Goal: Browse casually: Explore the website without a specific task or goal

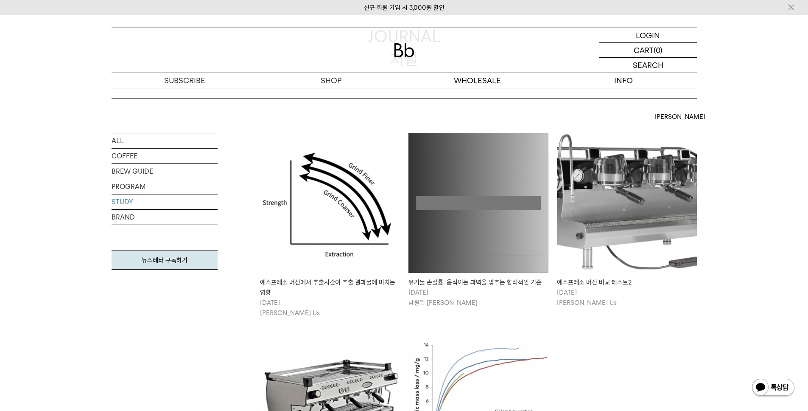
scroll to position [132, 0]
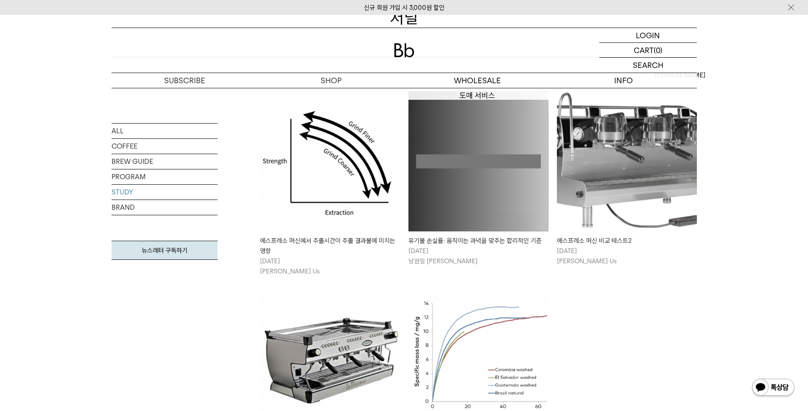
click at [349, 133] on img at bounding box center [330, 161] width 140 height 140
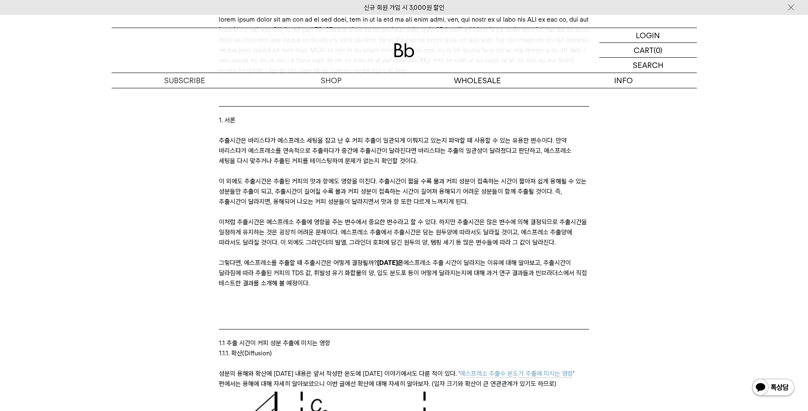
scroll to position [913, 0]
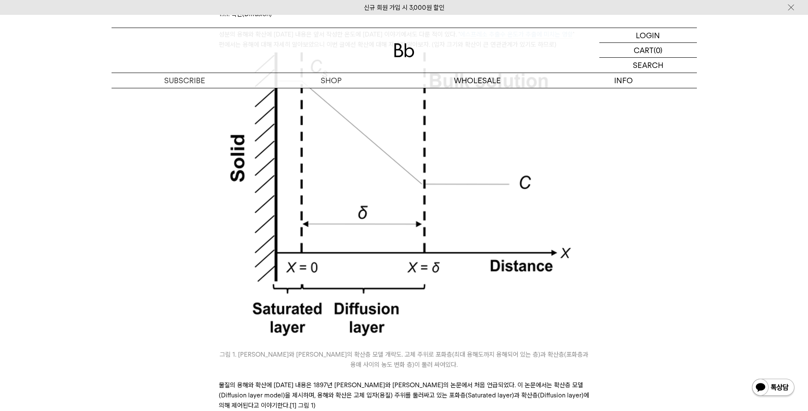
click at [402, 48] on img at bounding box center [404, 50] width 20 height 14
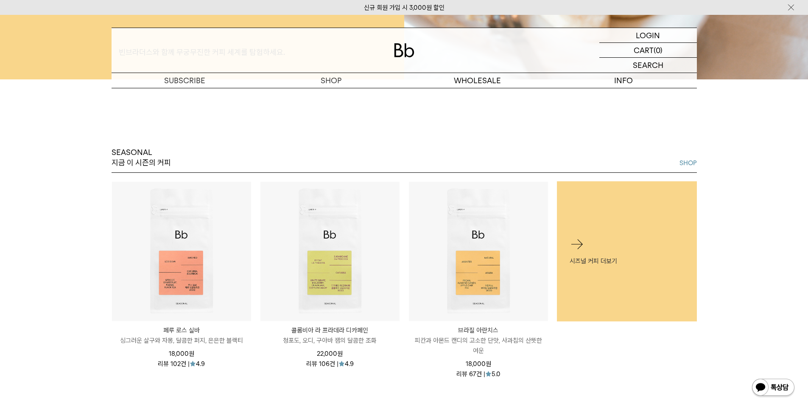
scroll to position [348, 0]
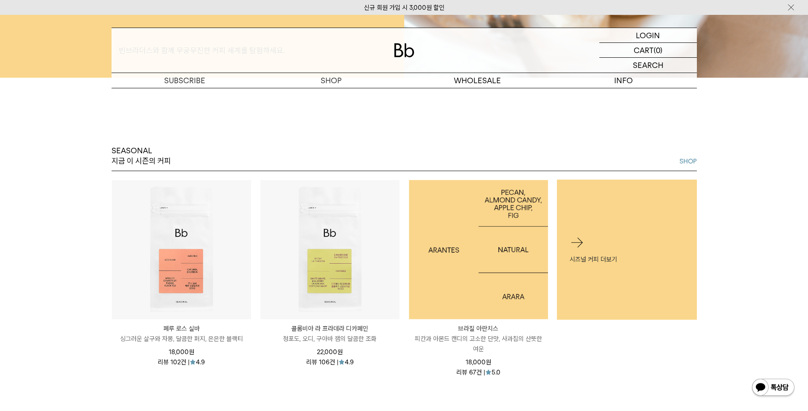
click at [481, 215] on img at bounding box center [478, 249] width 139 height 139
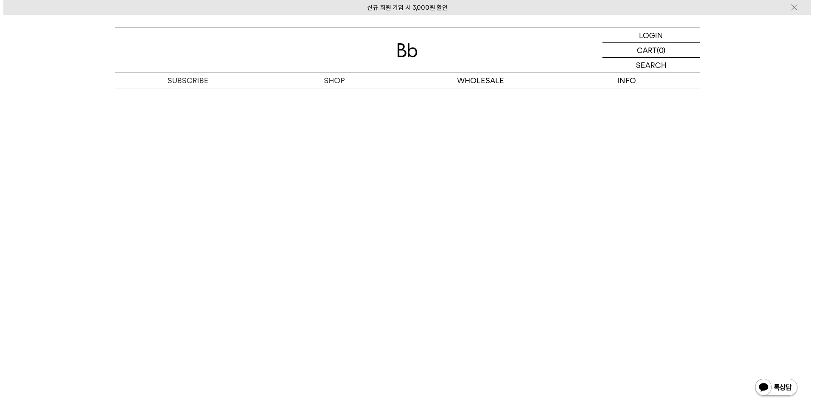
scroll to position [1846, 0]
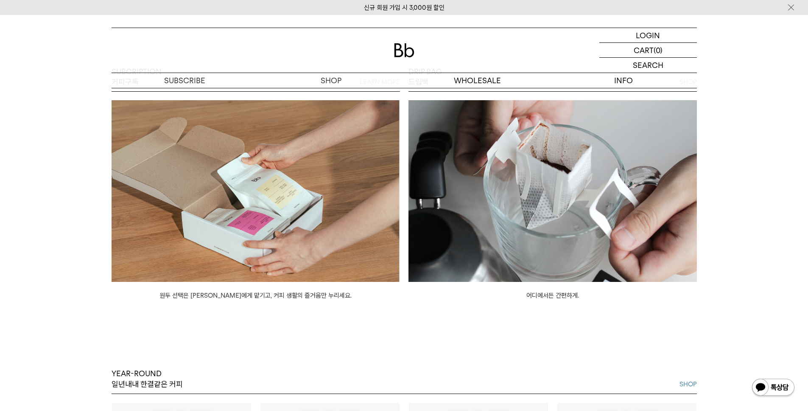
scroll to position [737, 0]
